Goal: Task Accomplishment & Management: Manage account settings

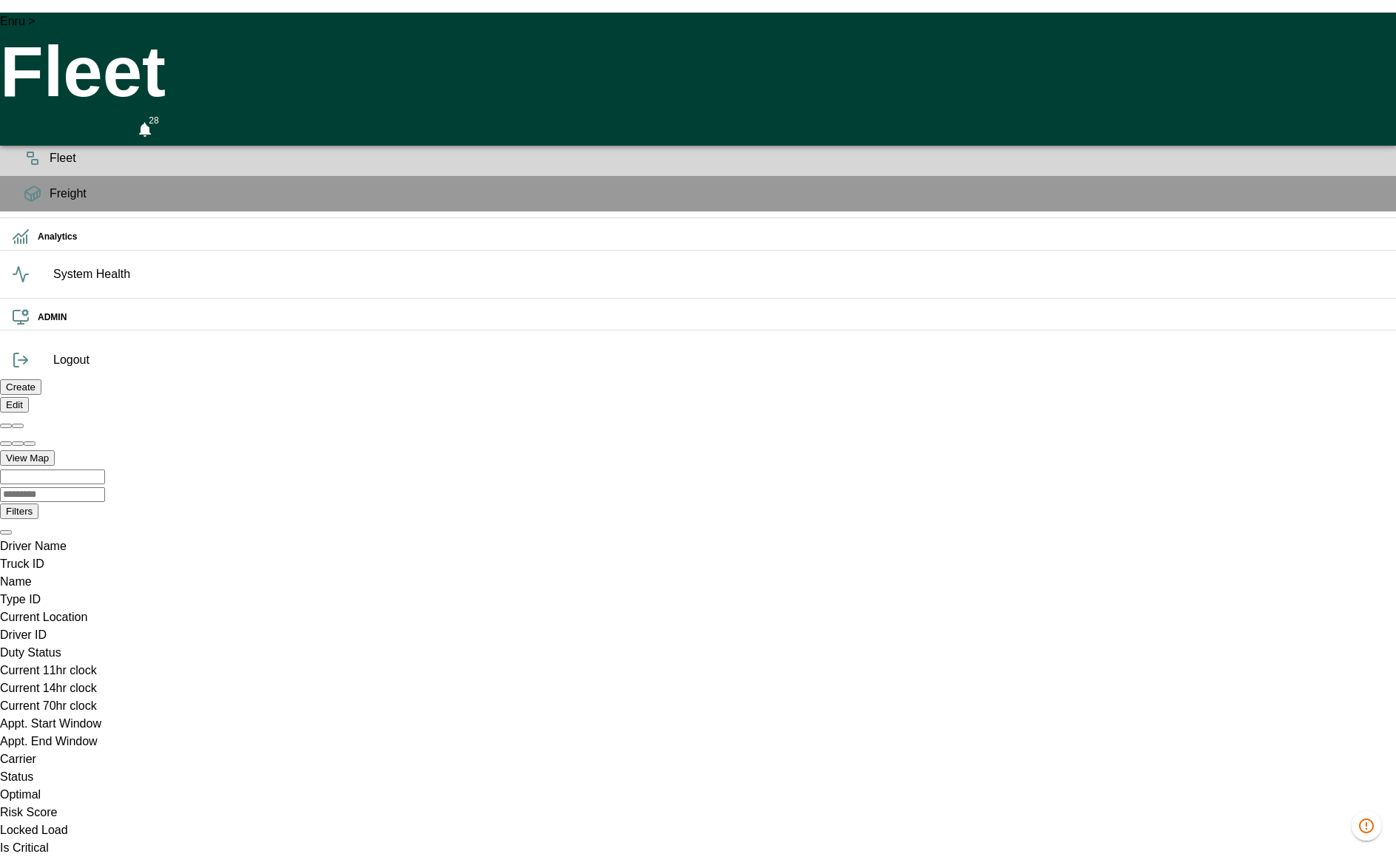
scroll to position [0, 1051461]
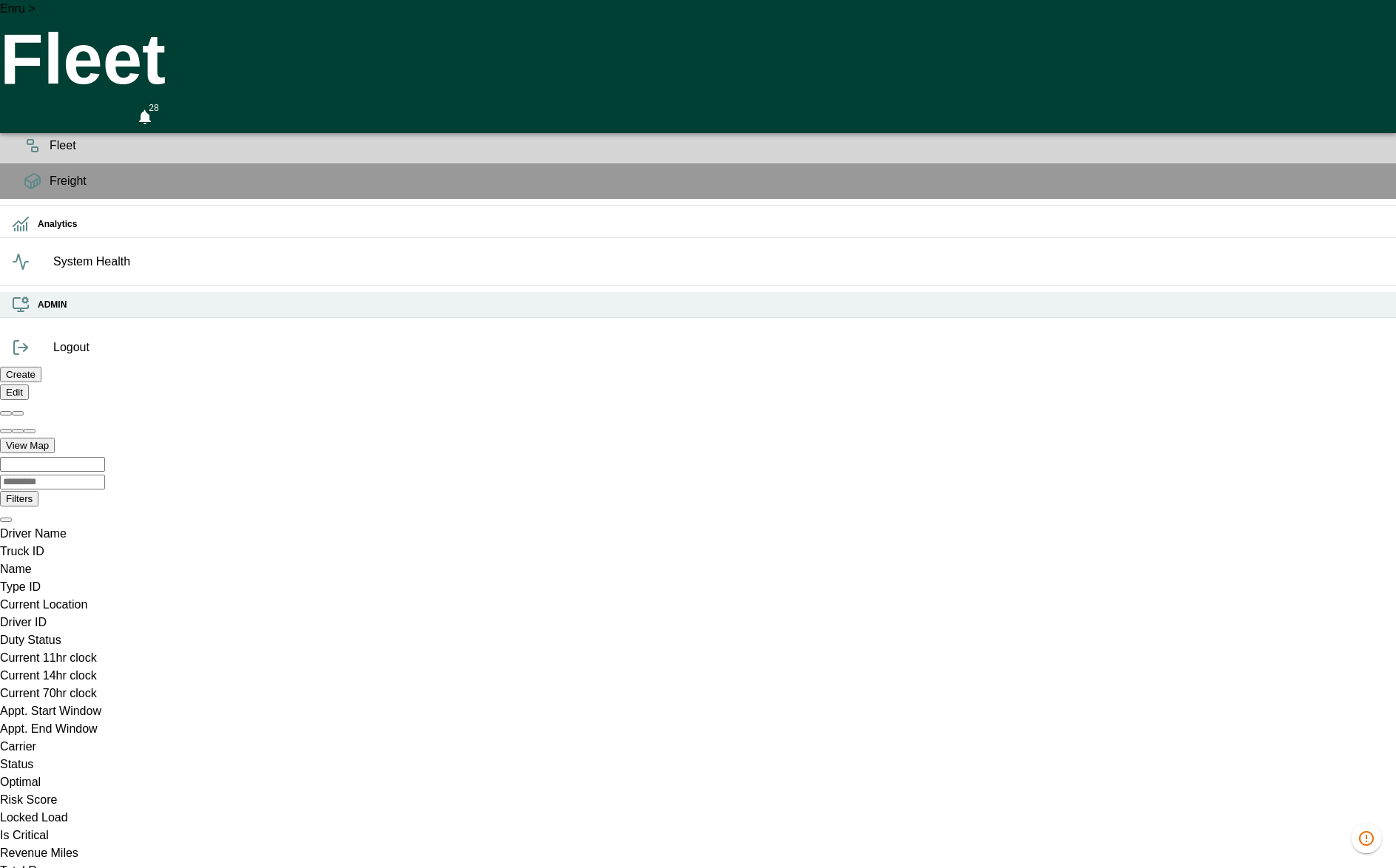
click at [38, 312] on h6 "ADMIN" at bounding box center [710, 305] width 1346 height 14
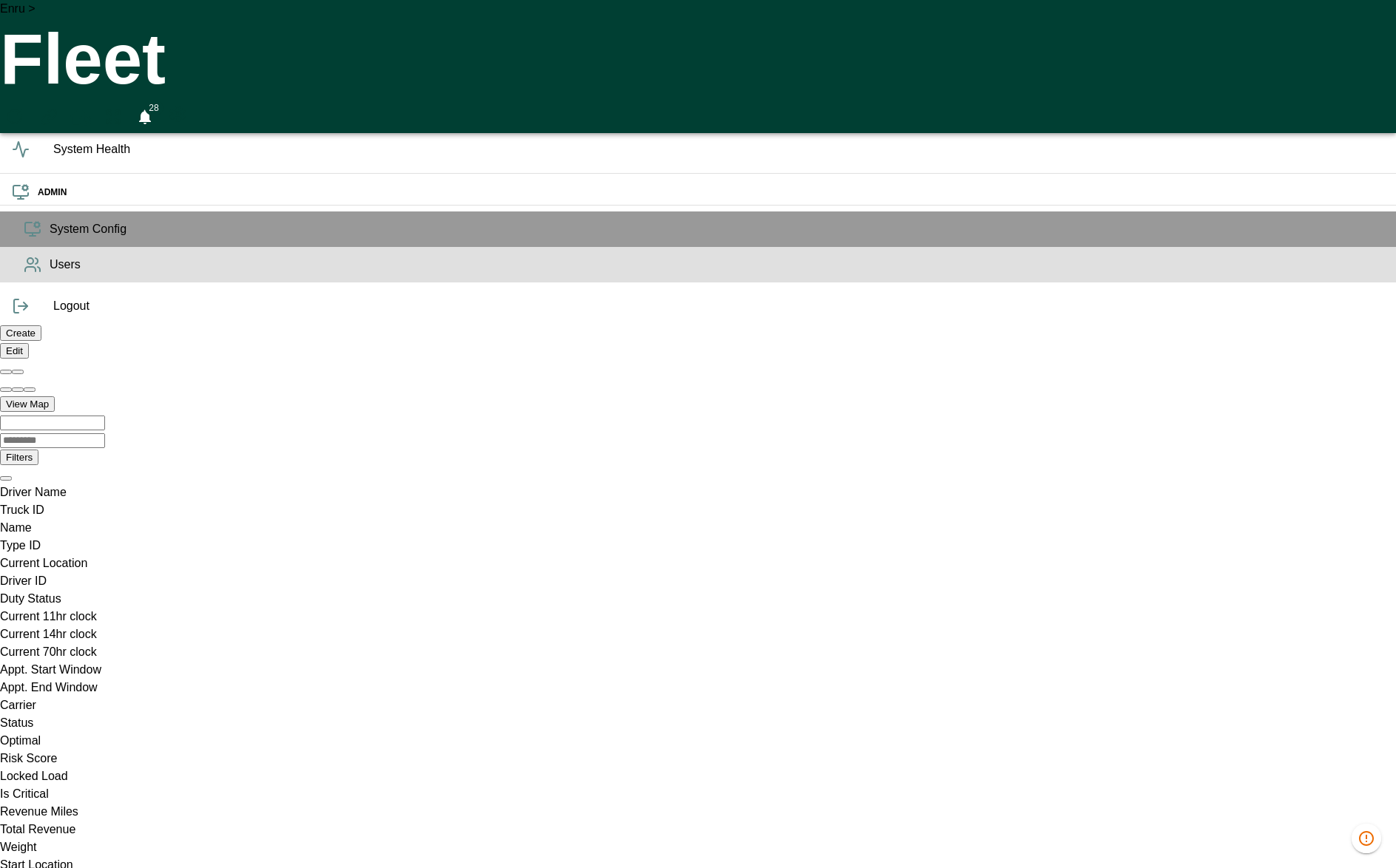
click at [27, 273] on icon at bounding box center [32, 264] width 18 height 18
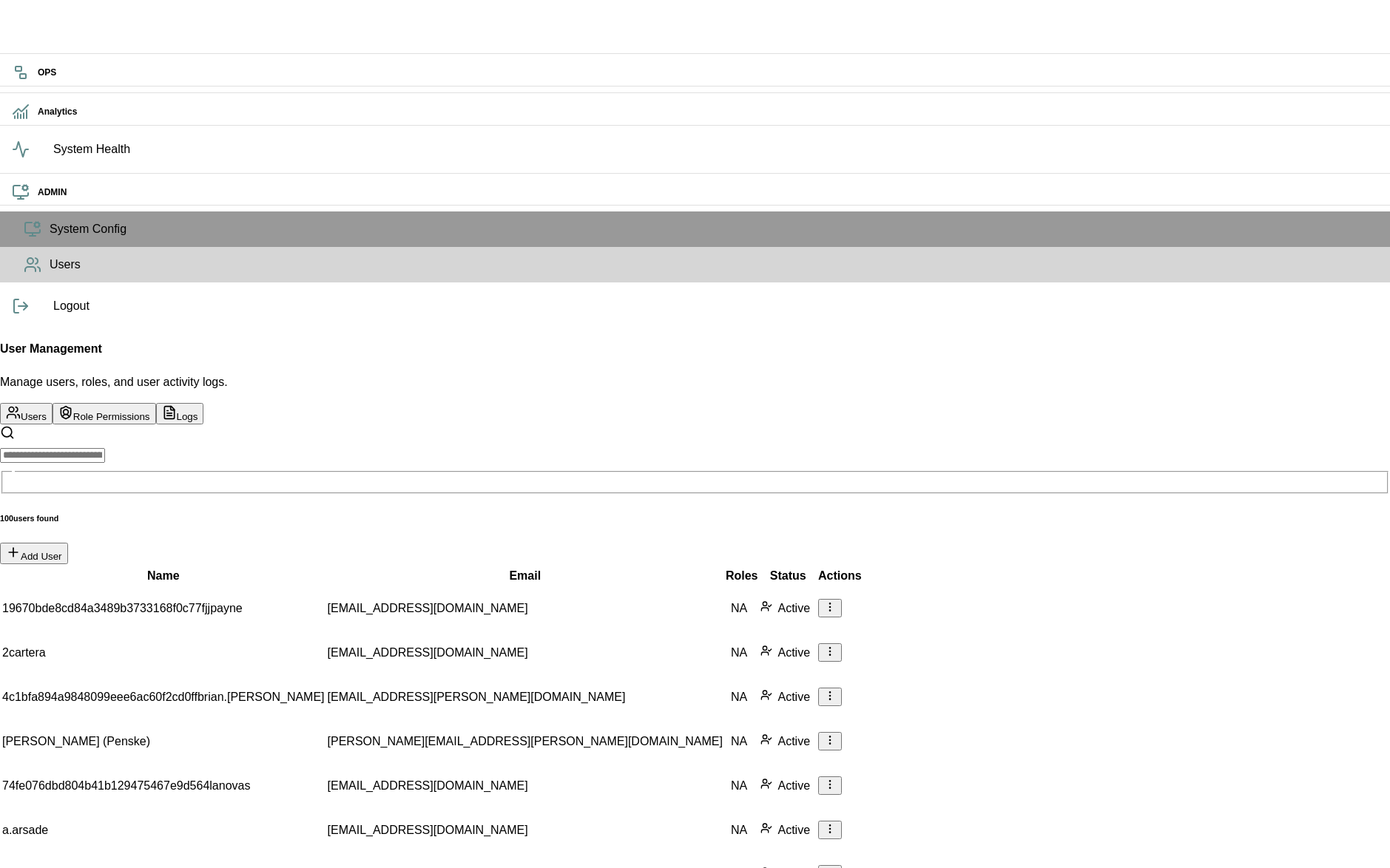
click at [156, 403] on button "Role Permissions" at bounding box center [104, 414] width 103 height 22
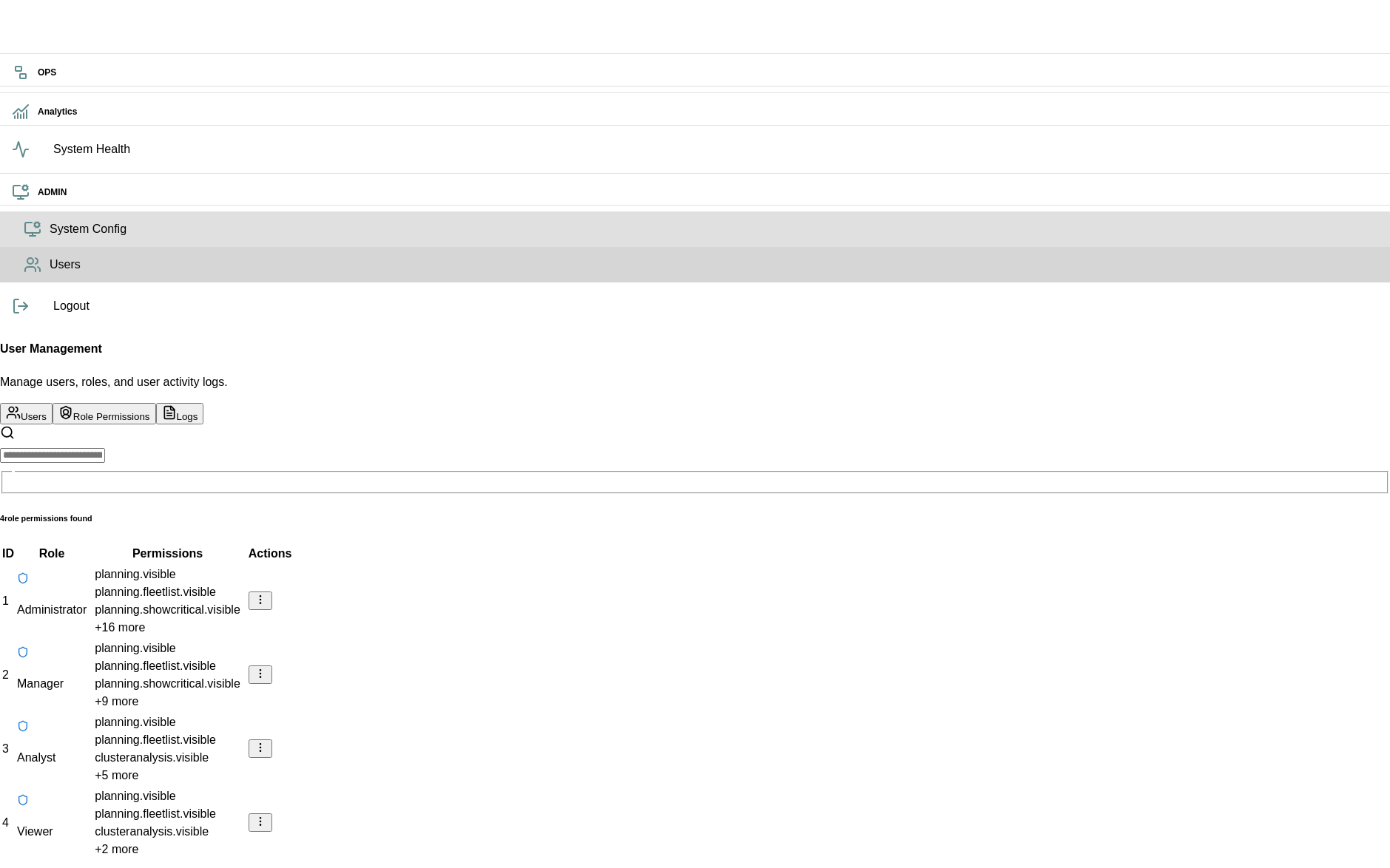
click at [29, 233] on icon at bounding box center [32, 227] width 15 height 10
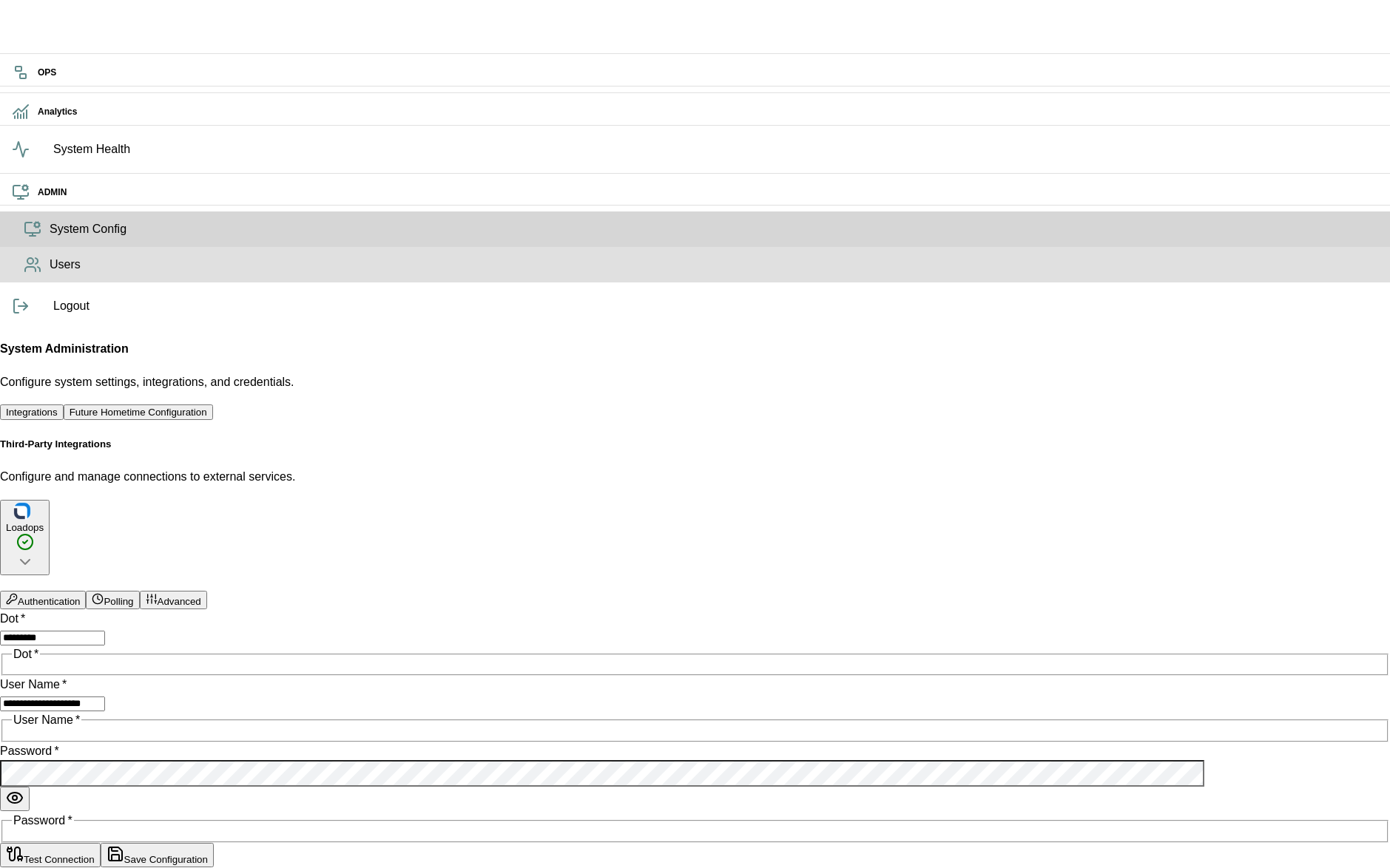
click at [49, 273] on span "Users" at bounding box center [713, 264] width 1328 height 18
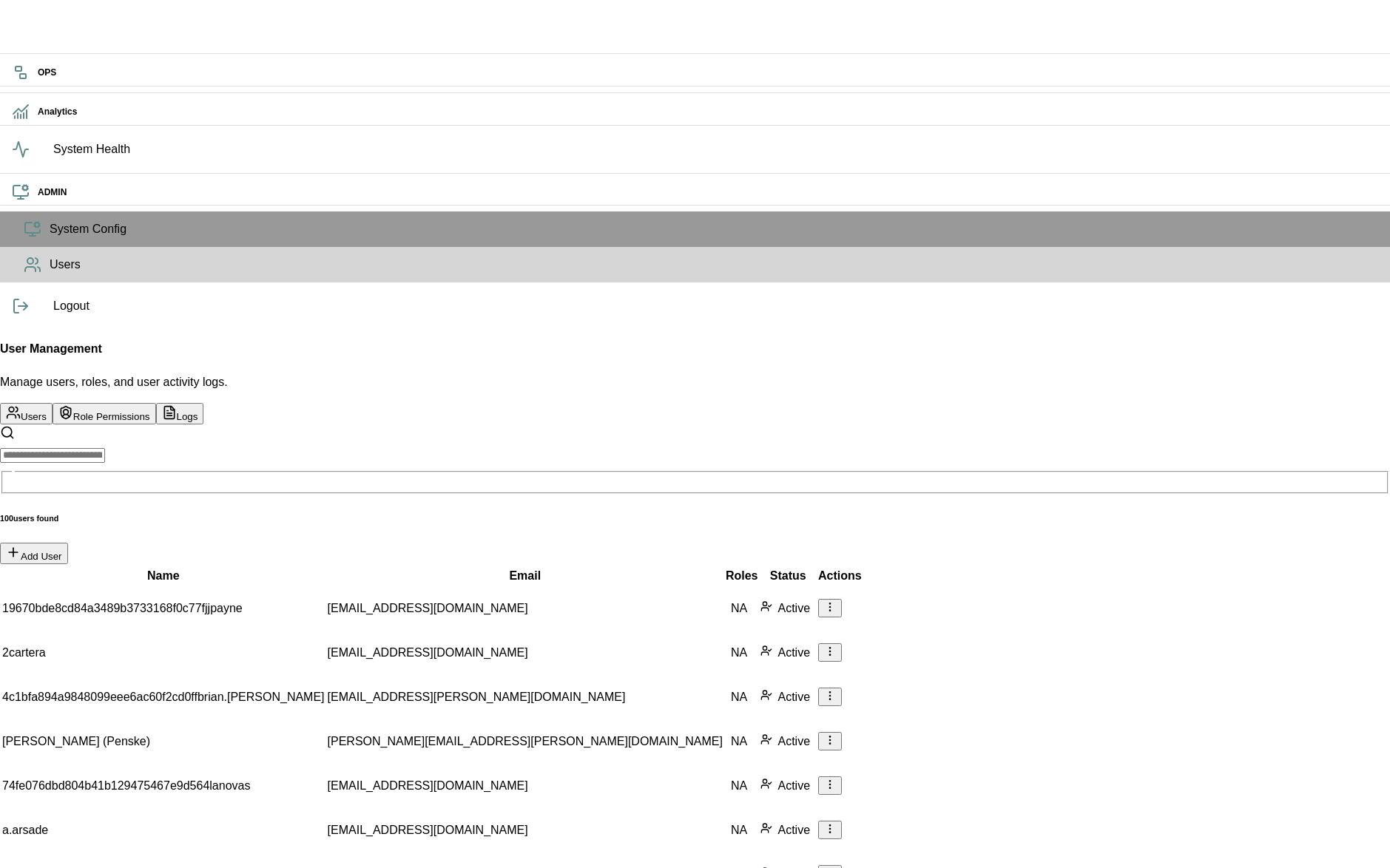
click at [156, 403] on button "Role Permissions" at bounding box center [104, 414] width 103 height 22
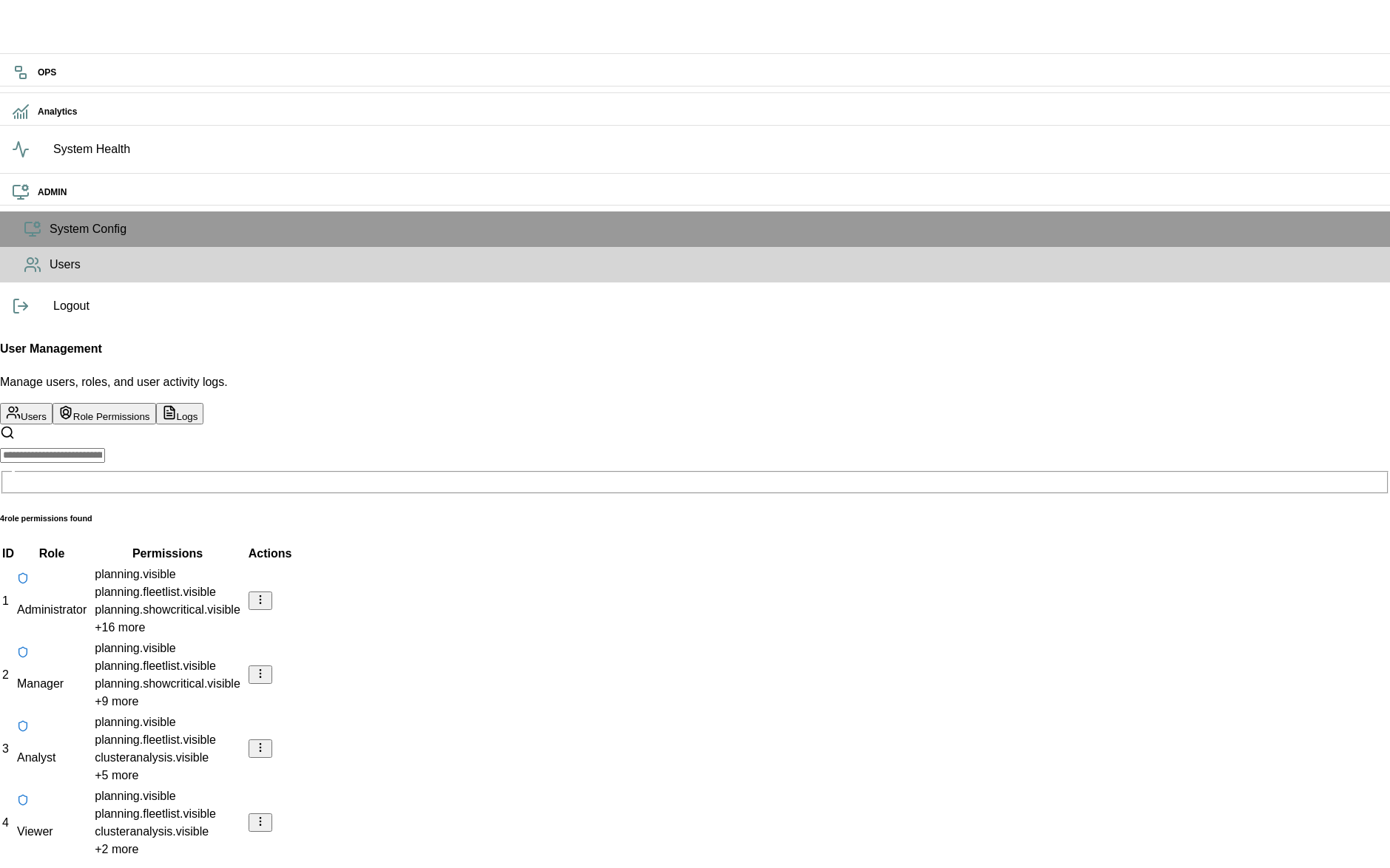
click at [204, 403] on button "Logs" at bounding box center [180, 414] width 48 height 22
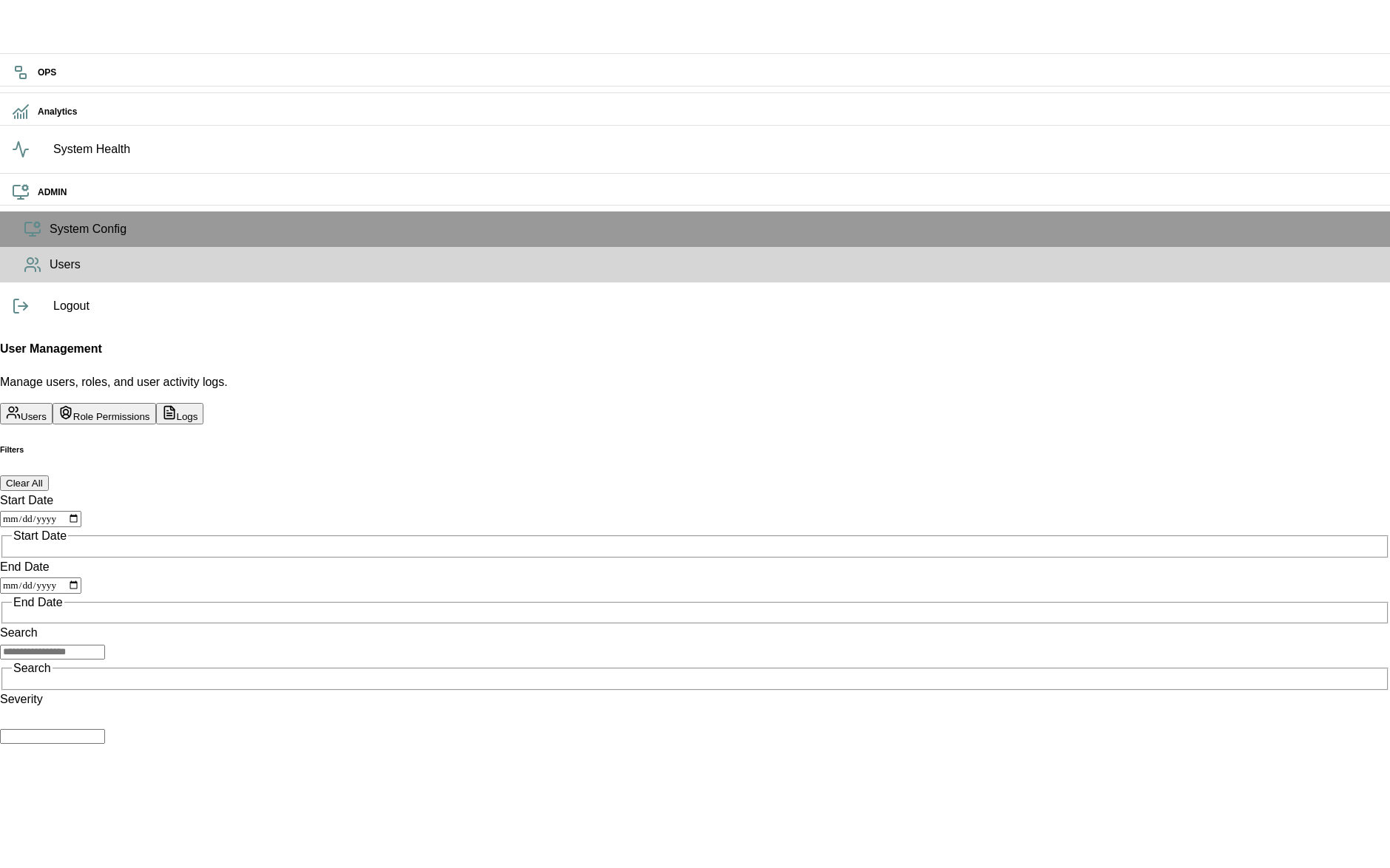
click at [52, 403] on button "Users" at bounding box center [26, 414] width 52 height 22
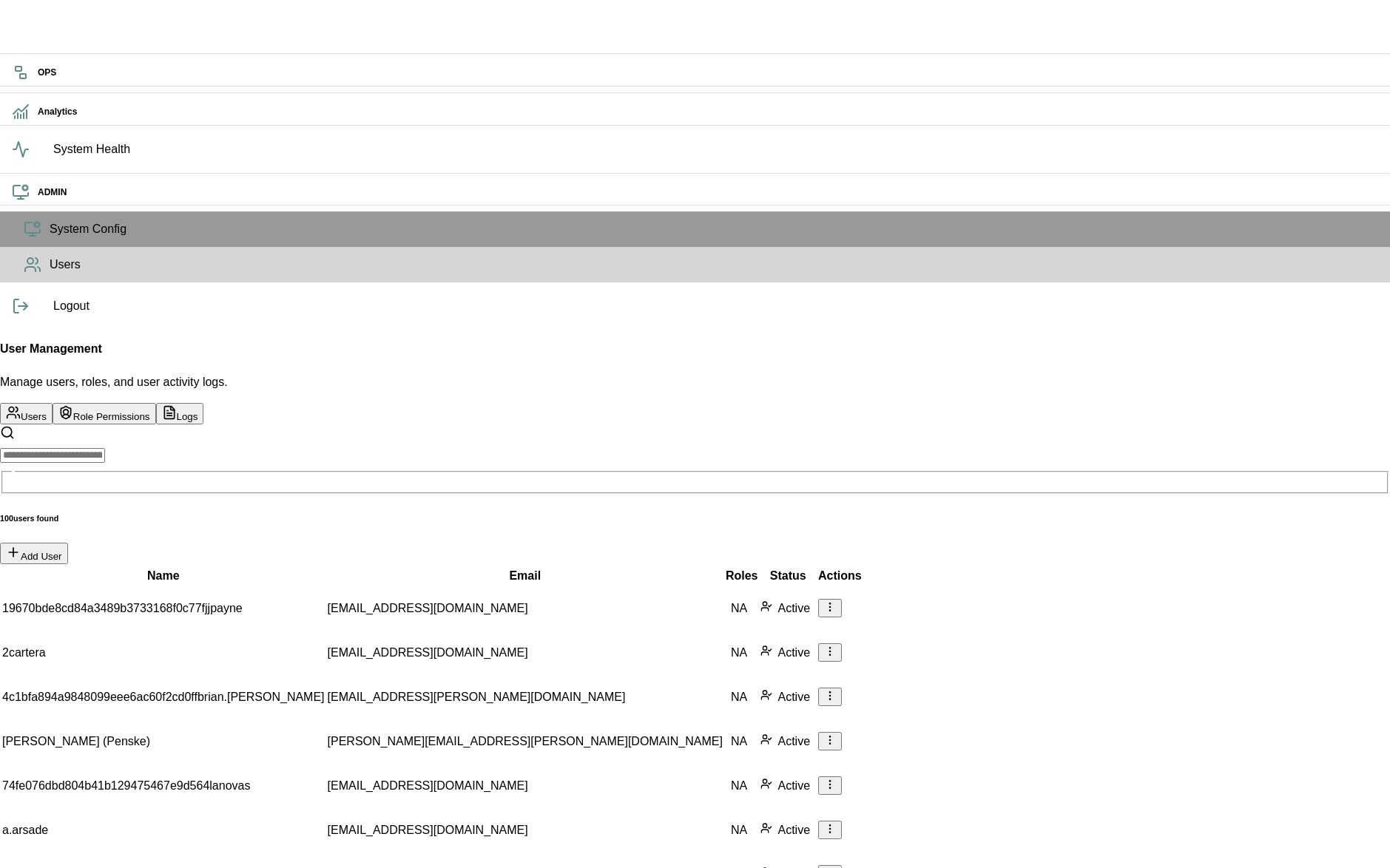
click at [68, 543] on button "Add User" at bounding box center [34, 554] width 68 height 22
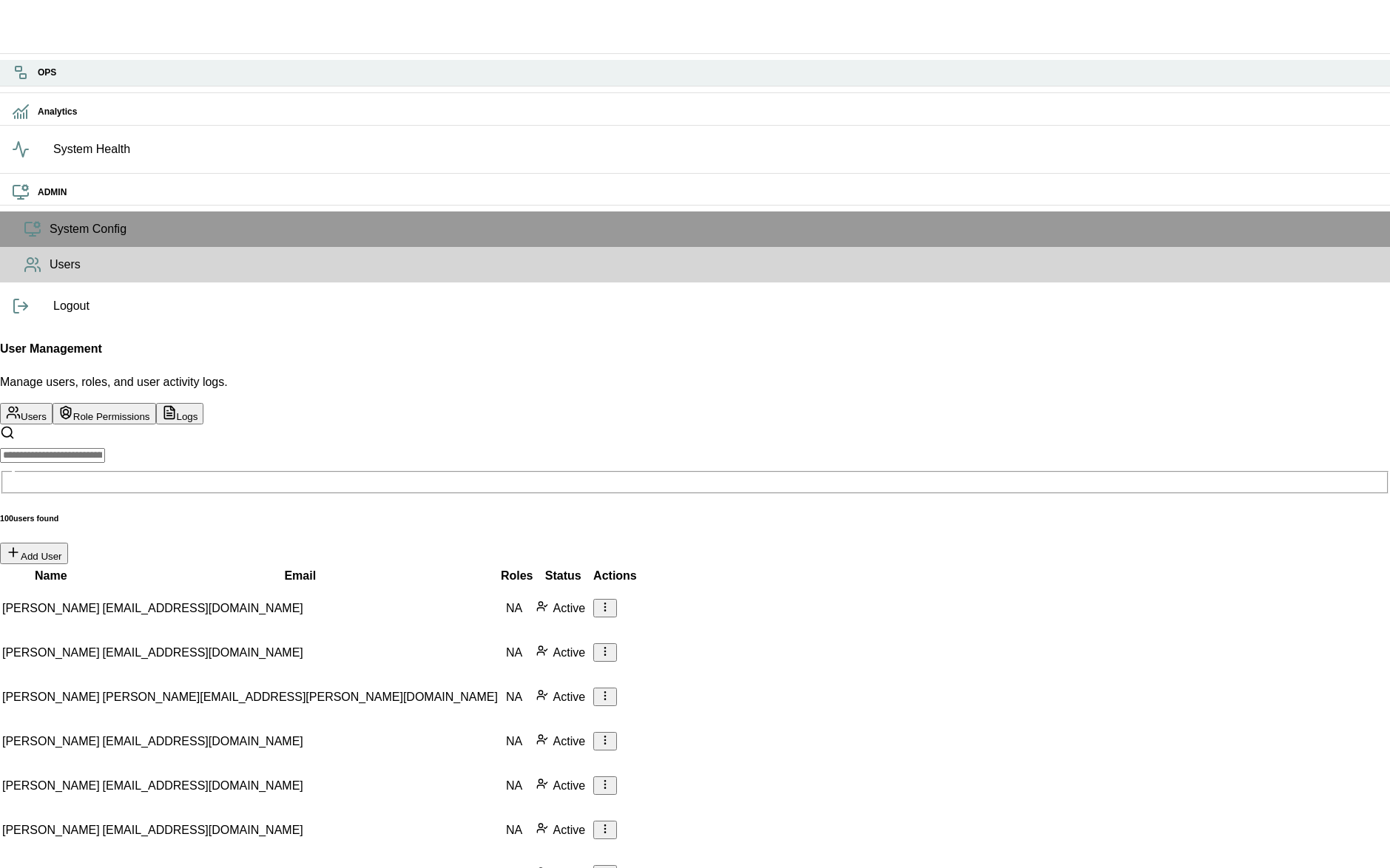
click at [25, 78] on icon at bounding box center [20, 72] width 18 height 18
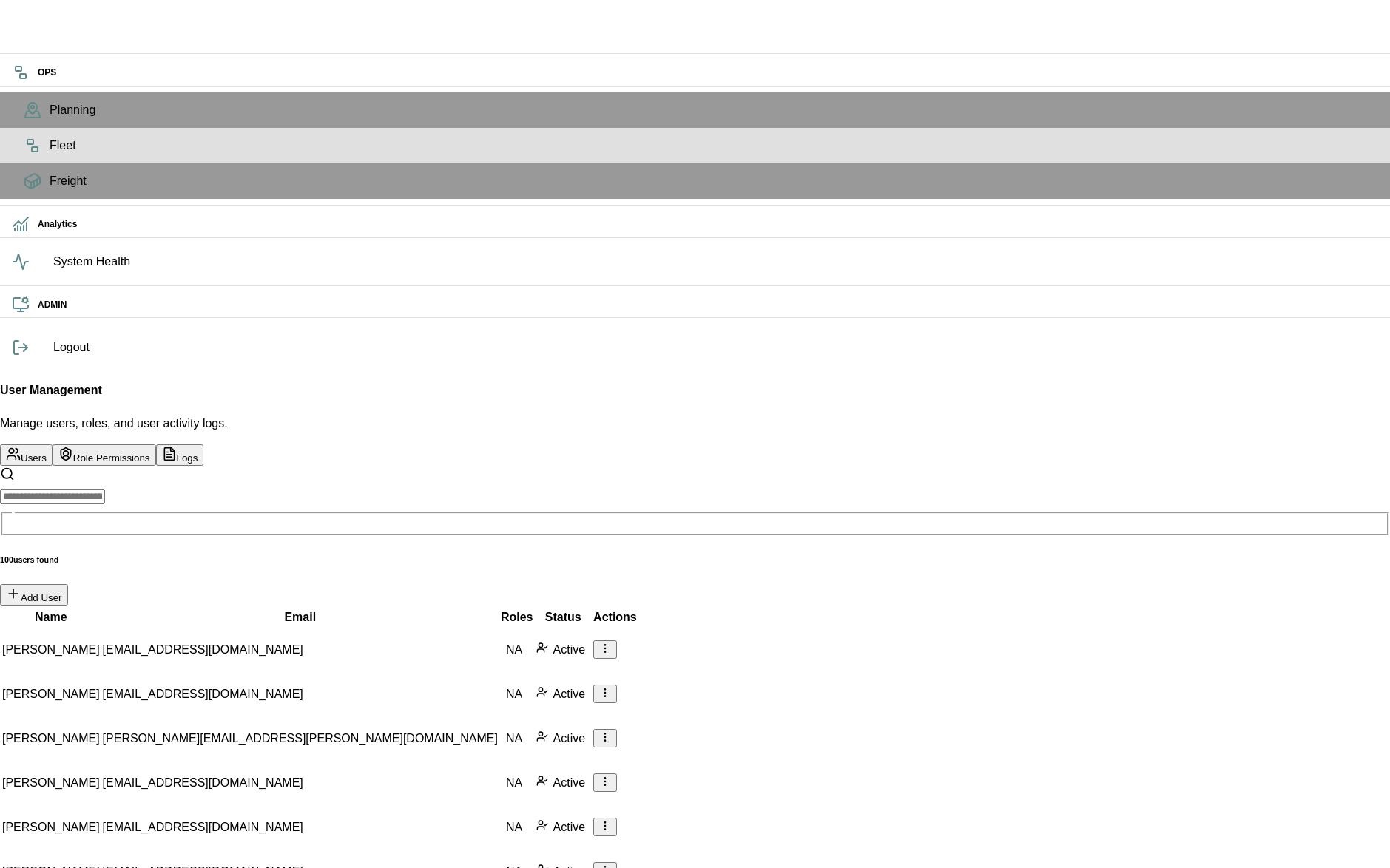
click at [32, 152] on rect at bounding box center [35, 149] width 6 height 5
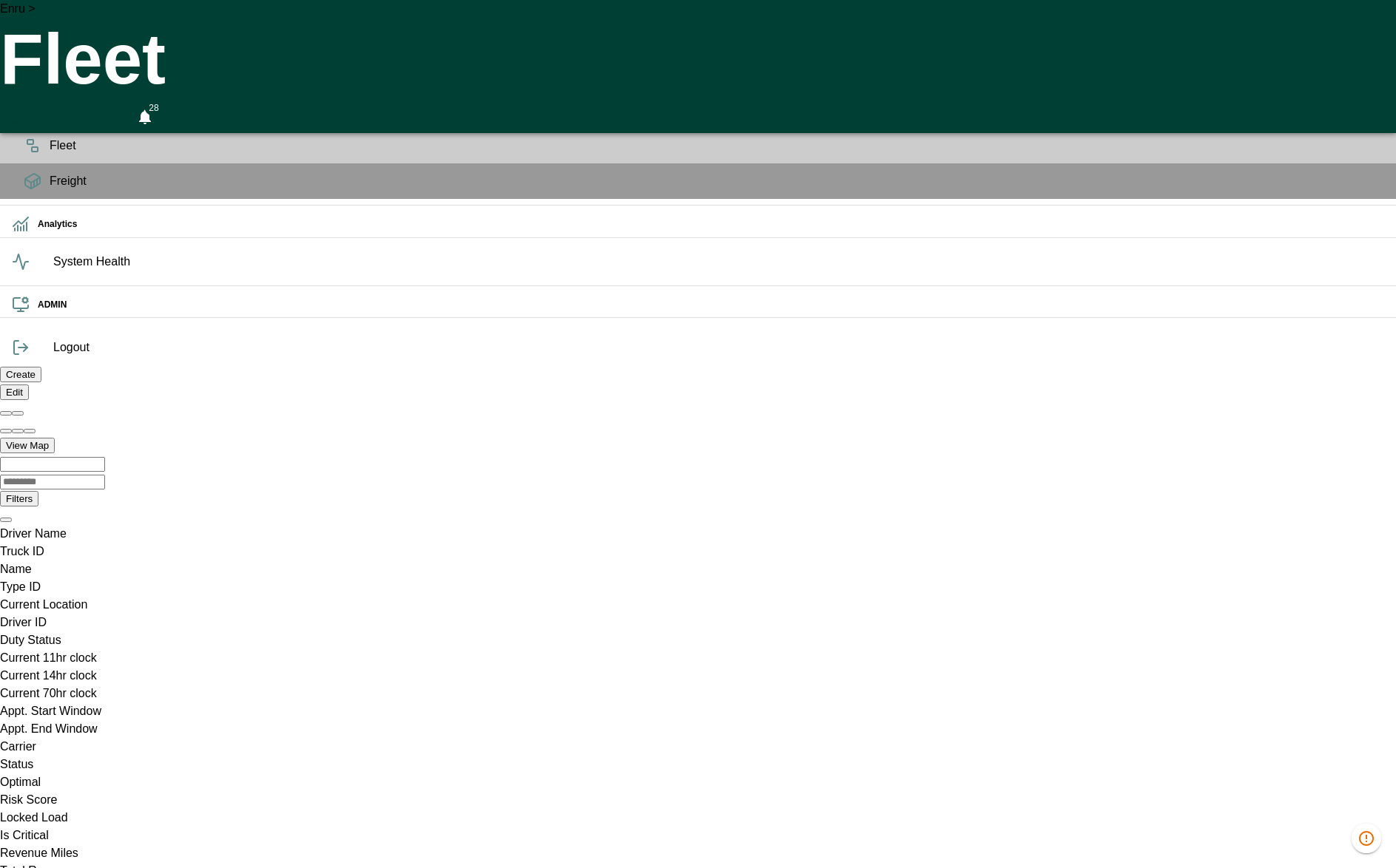
scroll to position [0, 1051461]
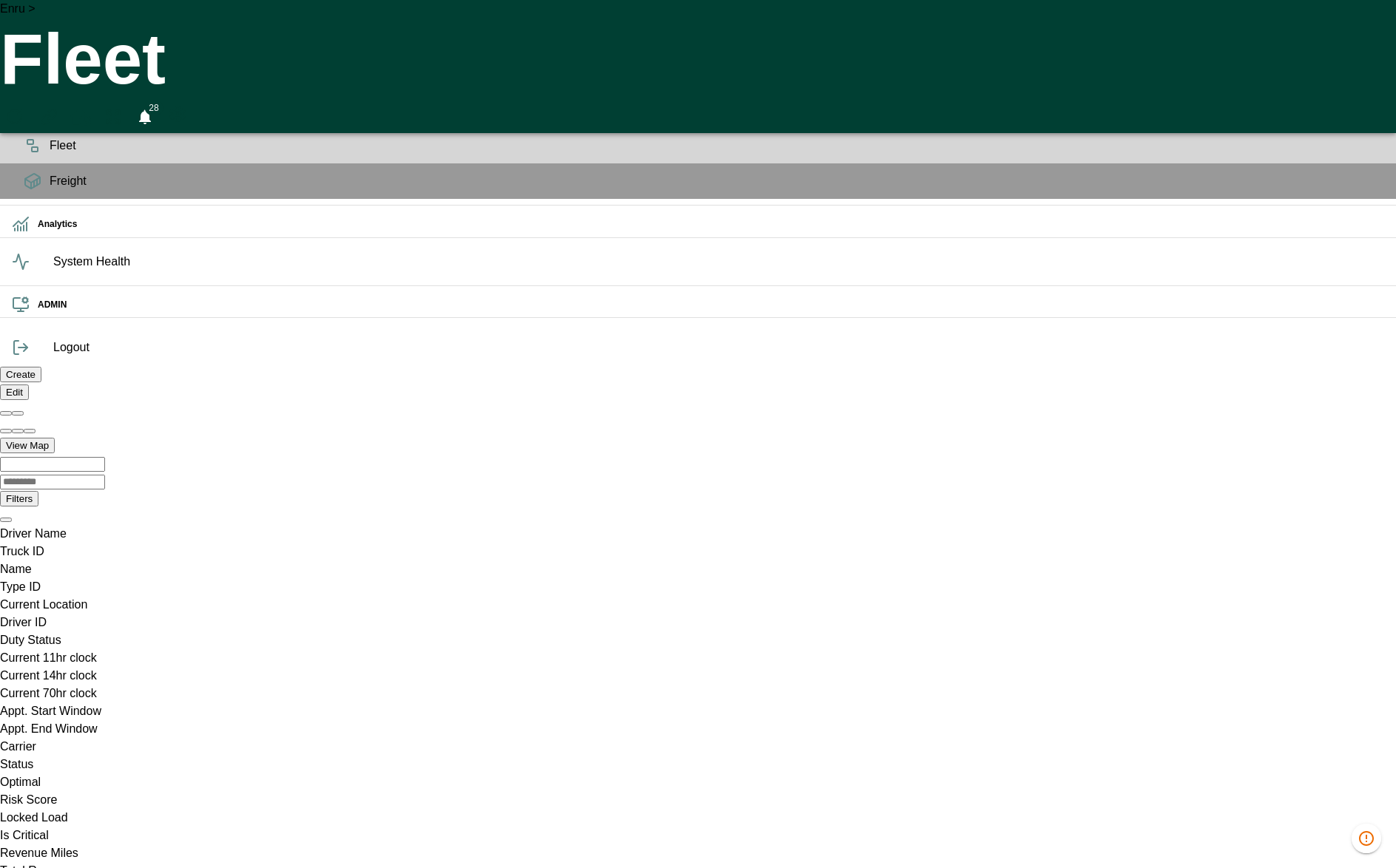
click at [247, 5] on div "Enru > Fleet 28" at bounding box center [698, 66] width 1396 height 133
click at [249, 5] on div "Enru > Fleet 28" at bounding box center [698, 66] width 1396 height 133
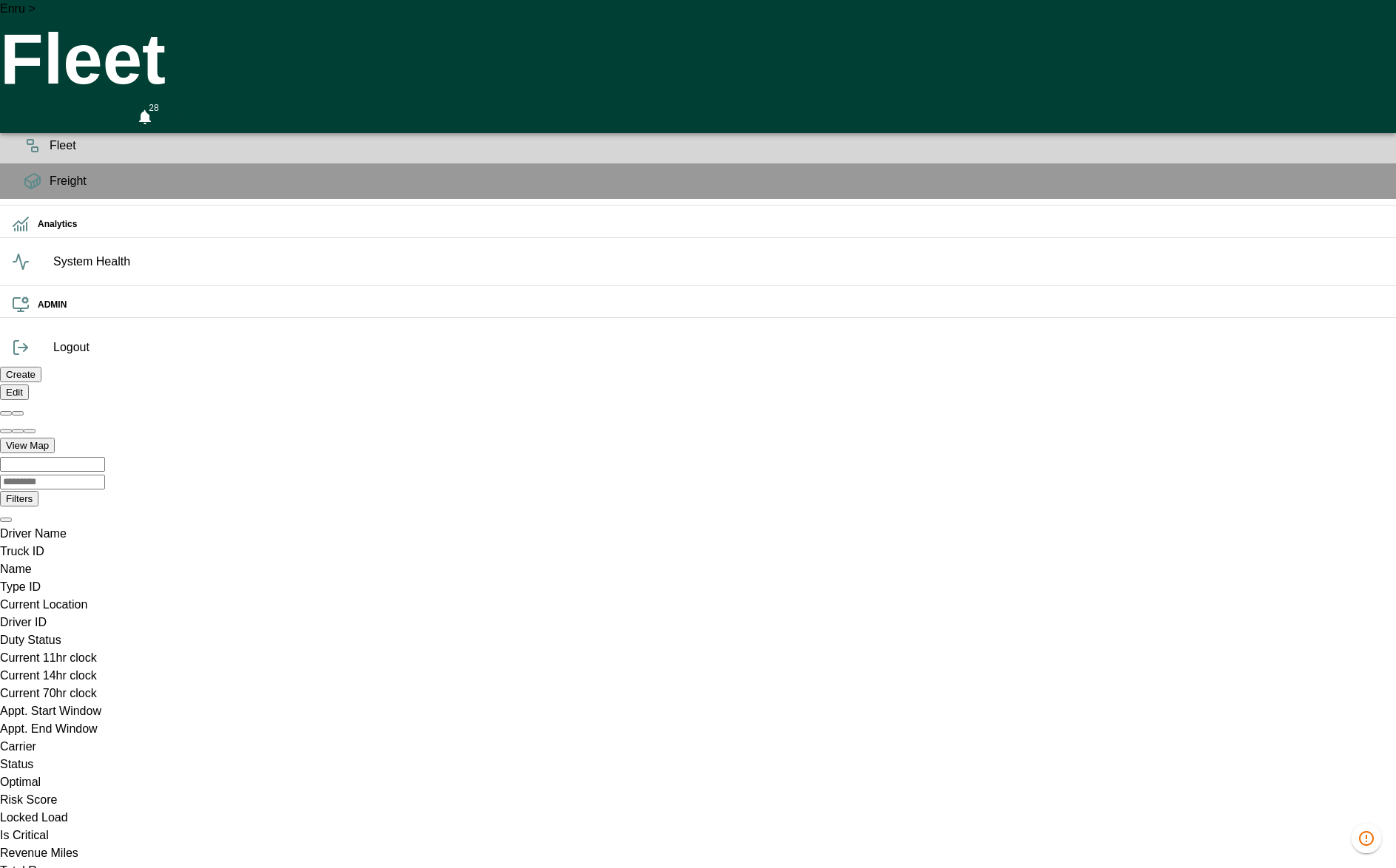
drag, startPoint x: 1031, startPoint y: 281, endPoint x: 896, endPoint y: 250, distance: 138.5
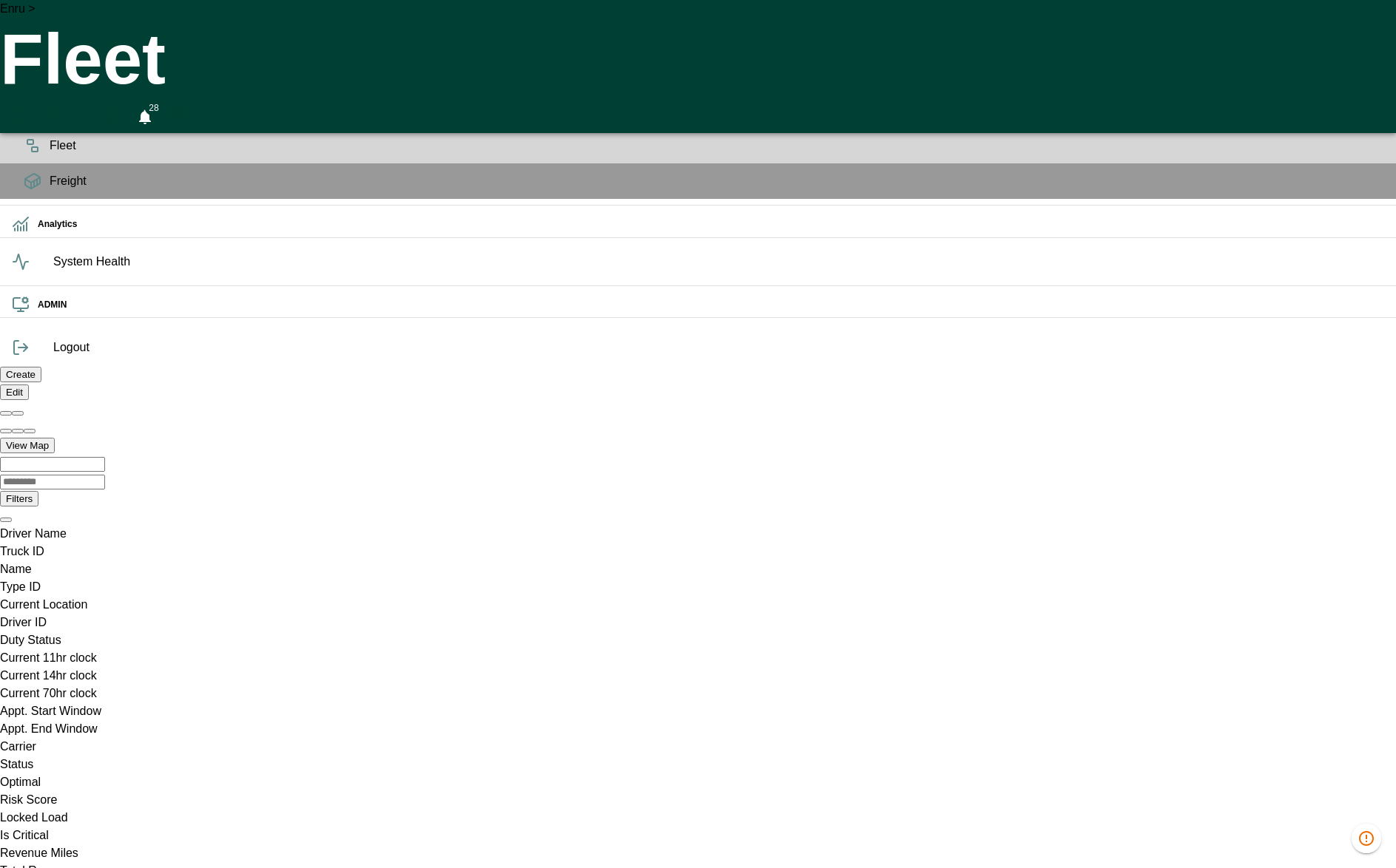
type input "**"
type bry-time "Tue Jul 29 2025 15:00:00 GMT-0400 (Eastern Daylight Time)"
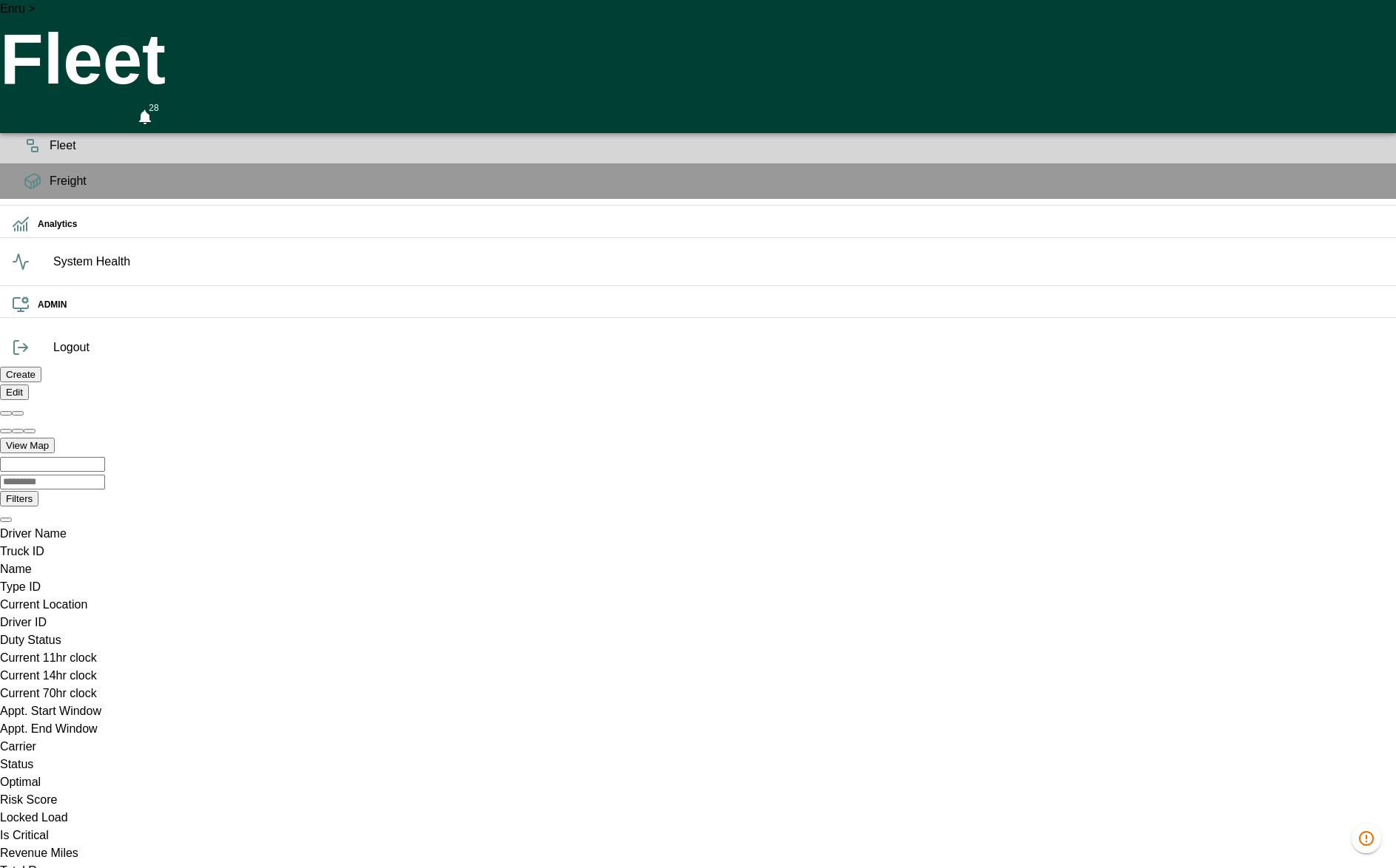
type input "**"
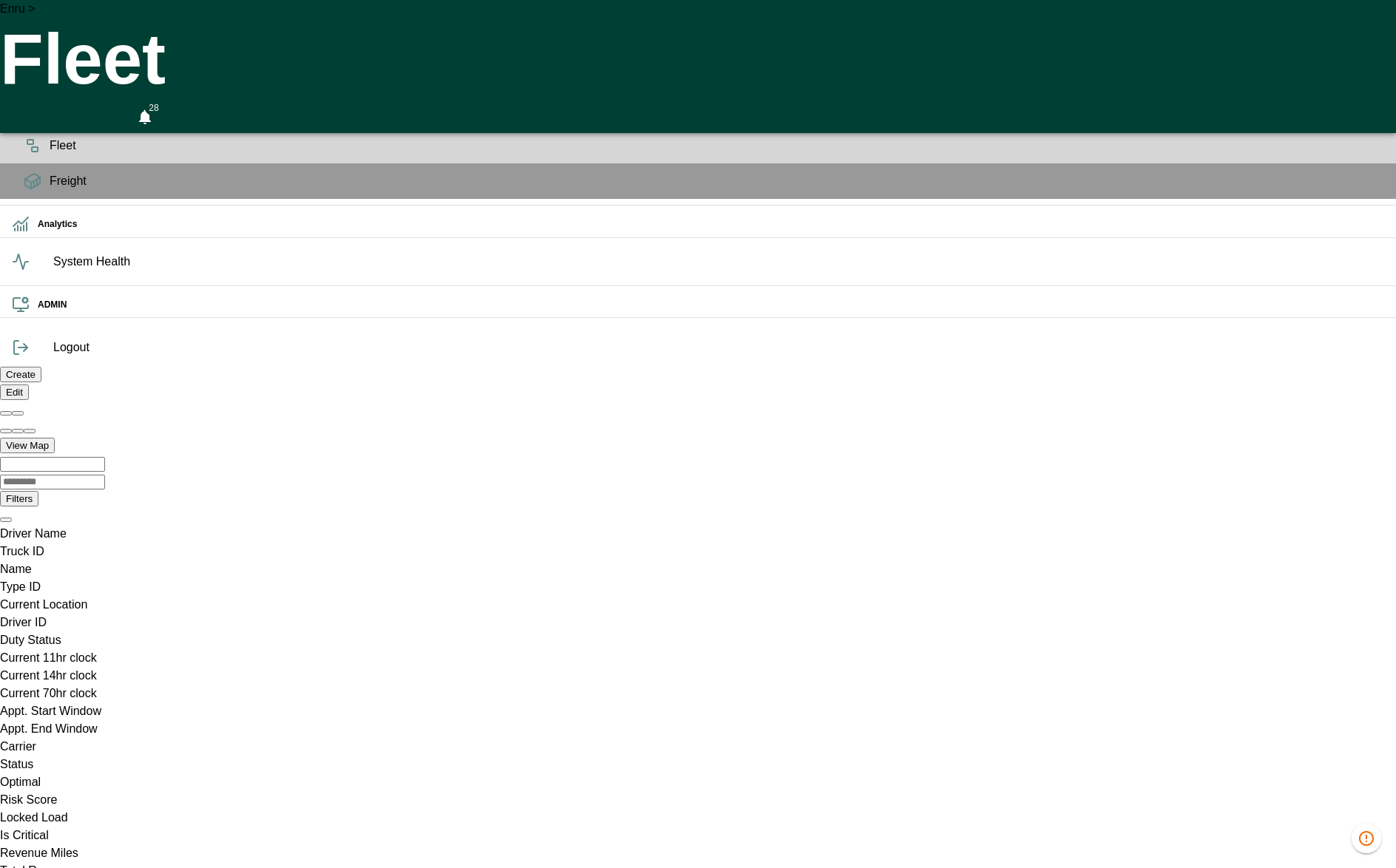
drag, startPoint x: 982, startPoint y: 279, endPoint x: 841, endPoint y: 219, distance: 153.2
drag, startPoint x: 841, startPoint y: 219, endPoint x: 842, endPoint y: 267, distance: 48.0
click at [180, 112] on circle "Preferences" at bounding box center [178, 114] width 5 height 5
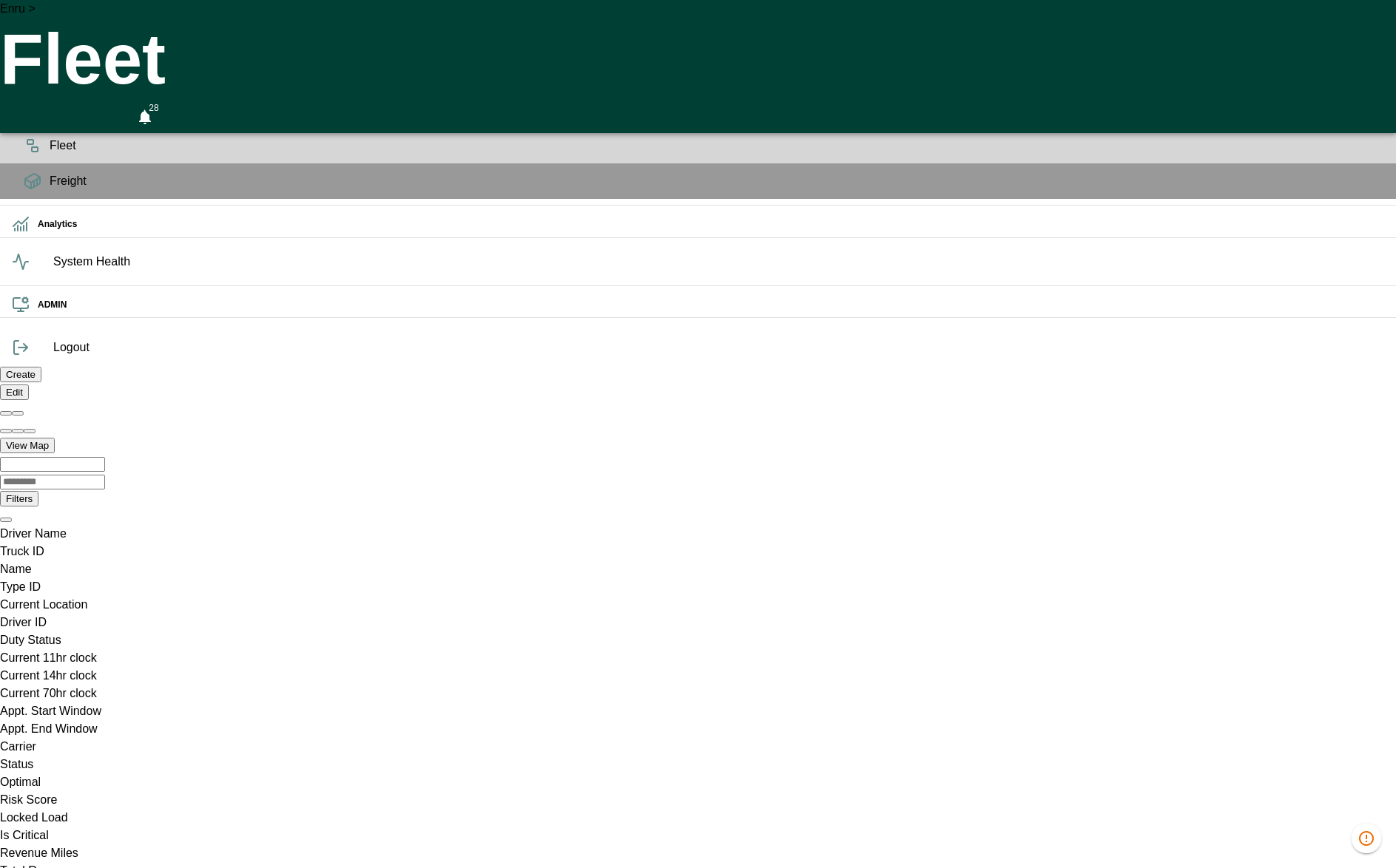
drag, startPoint x: 846, startPoint y: 266, endPoint x: 852, endPoint y: 487, distance: 221.1
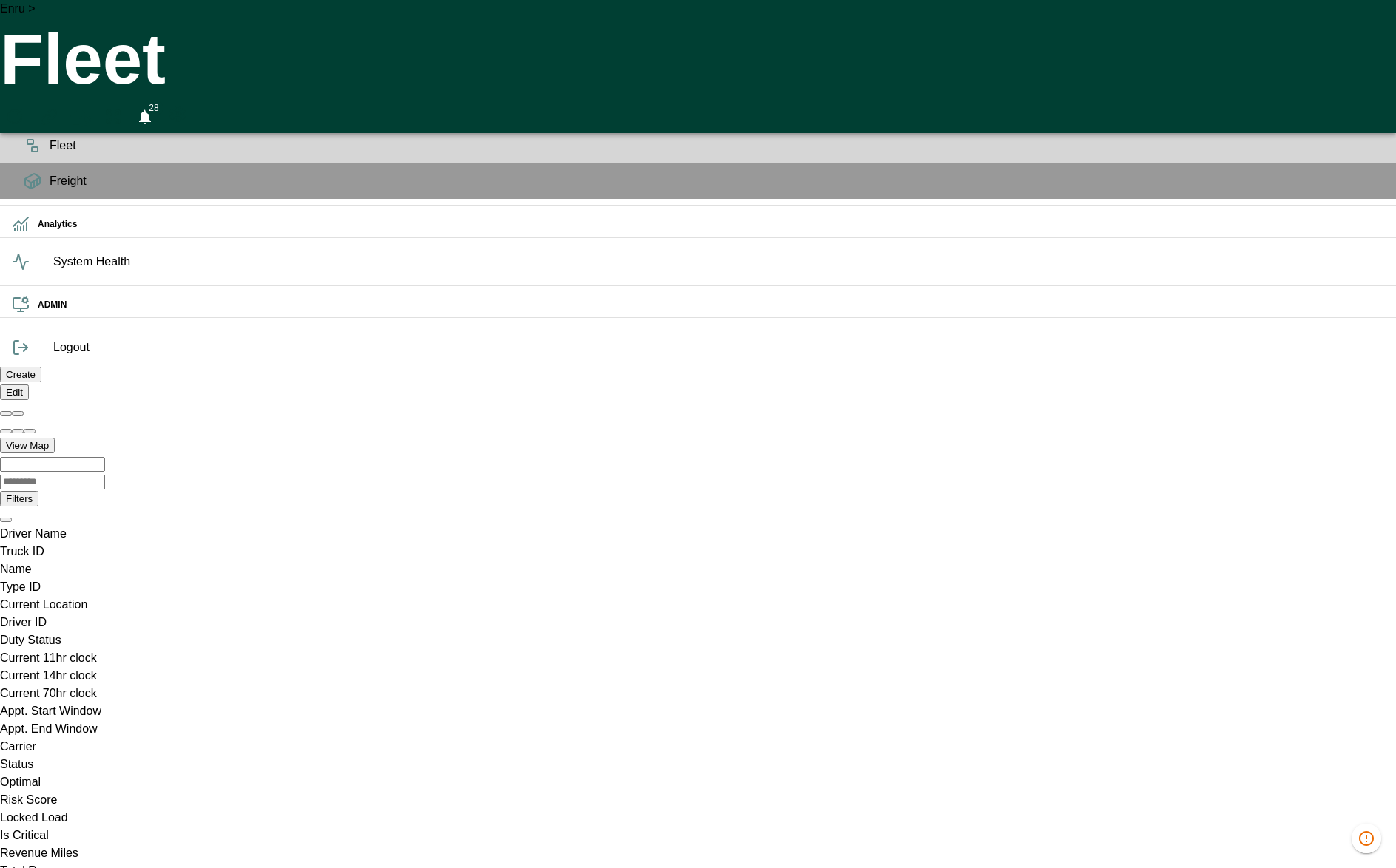
drag, startPoint x: 868, startPoint y: 478, endPoint x: 1134, endPoint y: 220, distance: 370.6
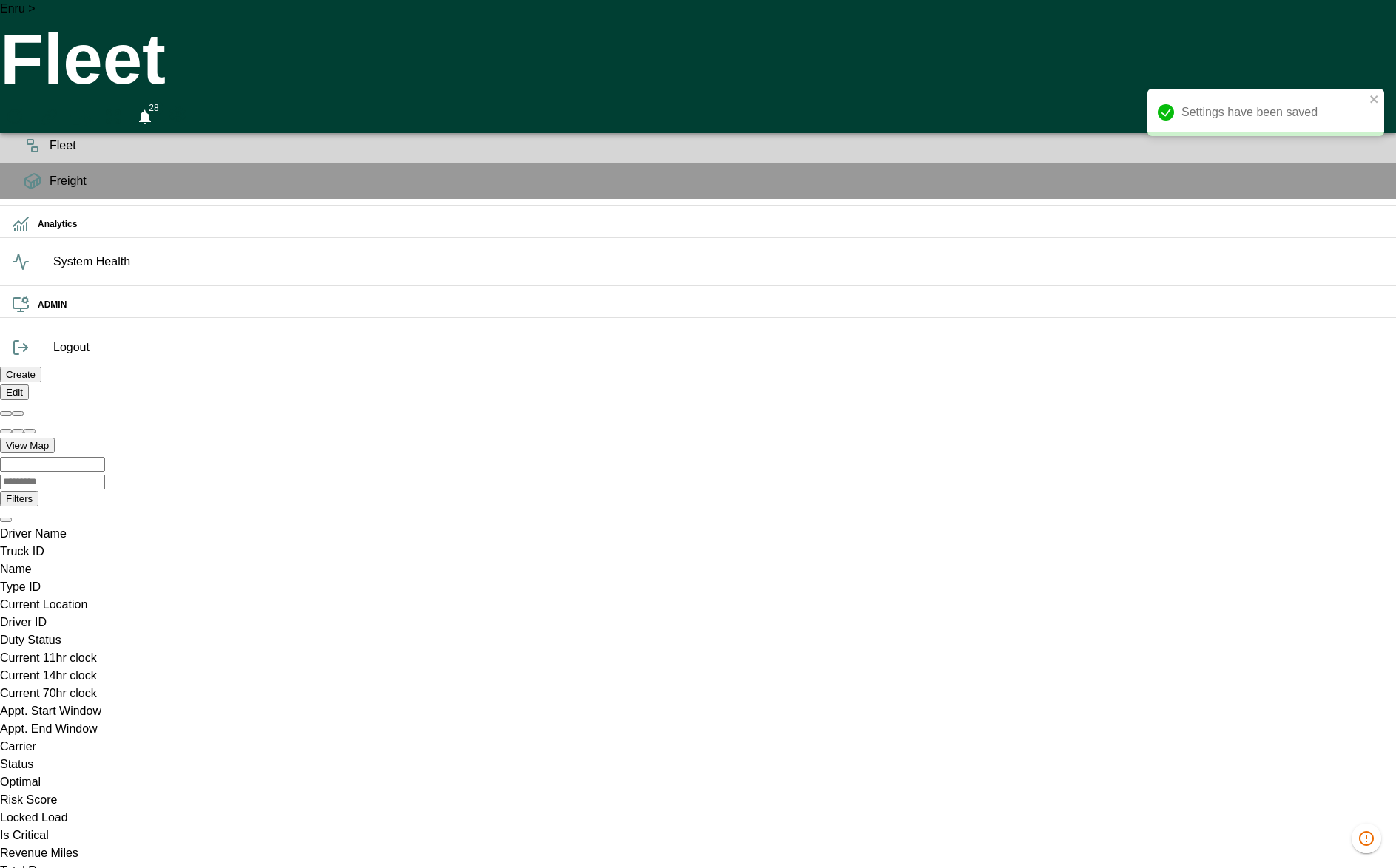
drag, startPoint x: 1151, startPoint y: 218, endPoint x: 1065, endPoint y: 259, distance: 95.3
click at [180, 112] on circle "Preferences" at bounding box center [178, 114] width 5 height 5
click at [1291, 62] on div "Settings have been saved" at bounding box center [1265, 74] width 237 height 59
